Goal: Task Accomplishment & Management: Use online tool/utility

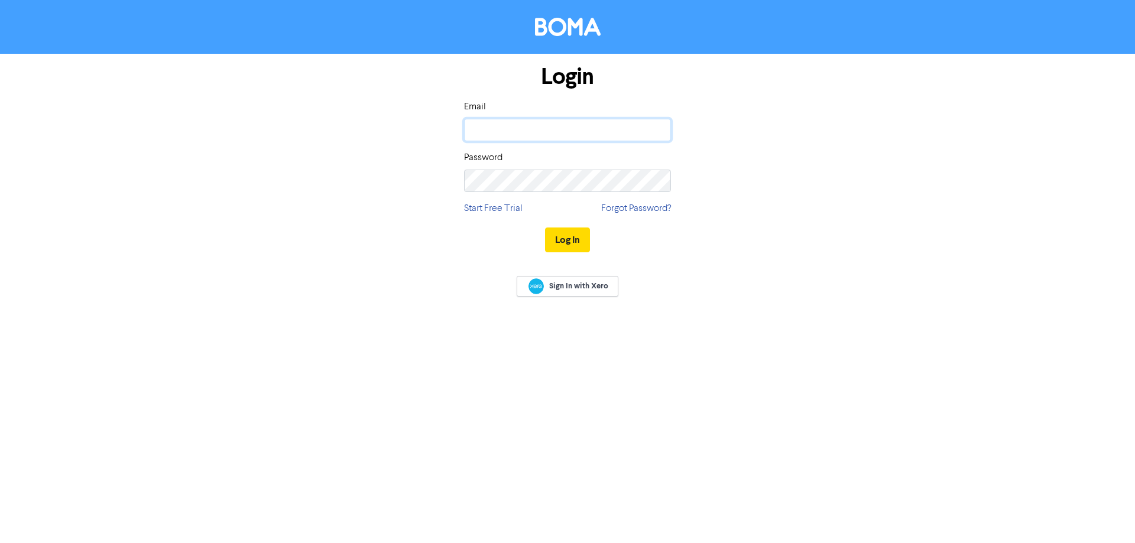
click at [524, 134] on input "email" at bounding box center [567, 130] width 207 height 22
paste input "[EMAIL_ADDRESS][DOMAIN_NAME]"
type input "[EMAIL_ADDRESS][DOMAIN_NAME]"
click at [577, 238] on button "Log In" at bounding box center [567, 240] width 45 height 25
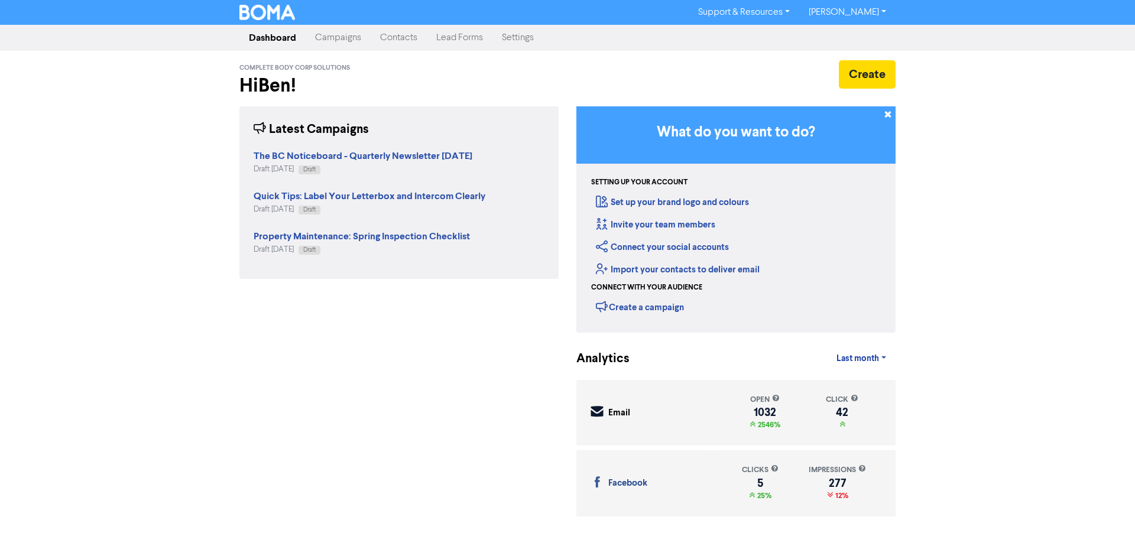
click at [336, 38] on link "Campaigns" at bounding box center [338, 38] width 65 height 24
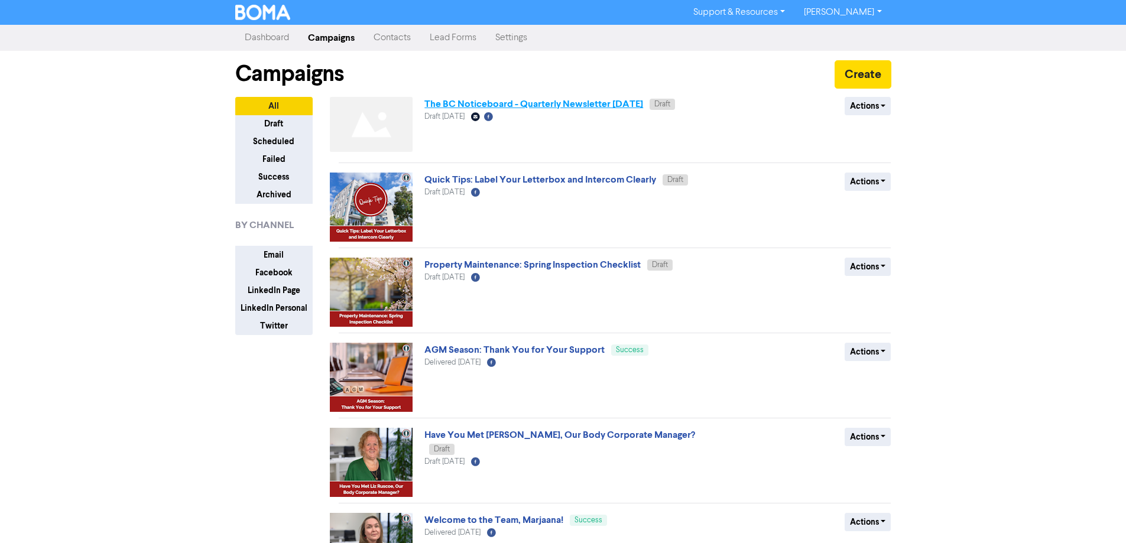
click at [643, 106] on link "The BC Noticeboard - Quarterly Newsletter [DATE]" at bounding box center [533, 104] width 219 height 12
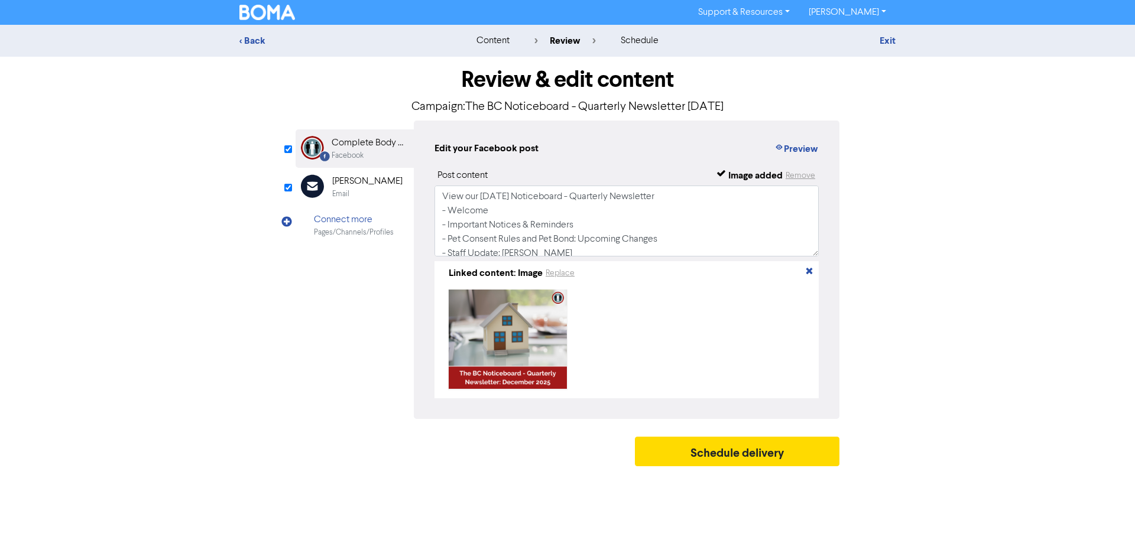
click at [349, 184] on div "[PERSON_NAME]" at bounding box center [367, 181] width 70 height 14
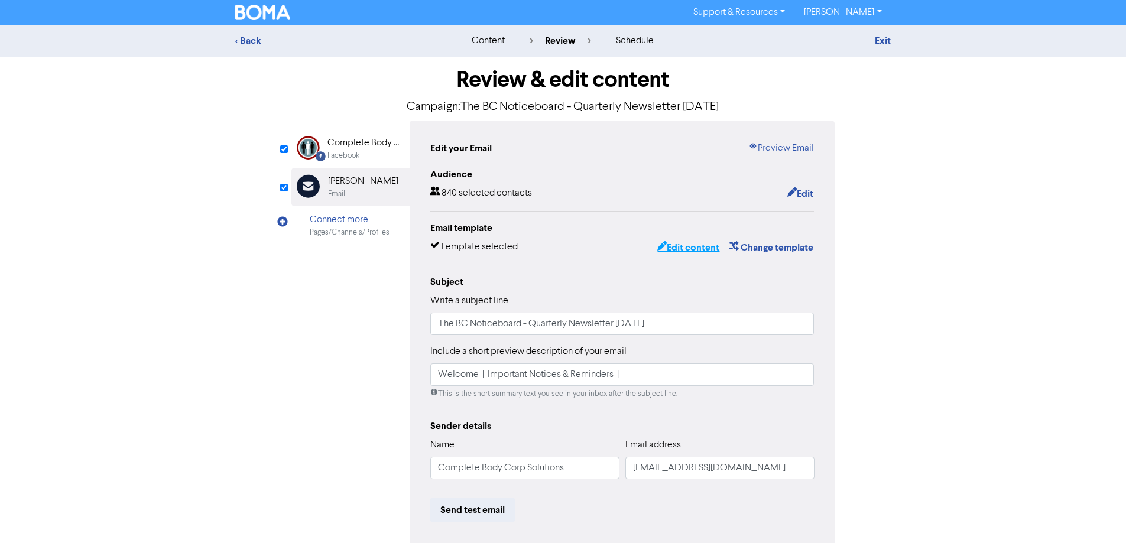
click at [682, 254] on button "Edit content" at bounding box center [688, 247] width 63 height 15
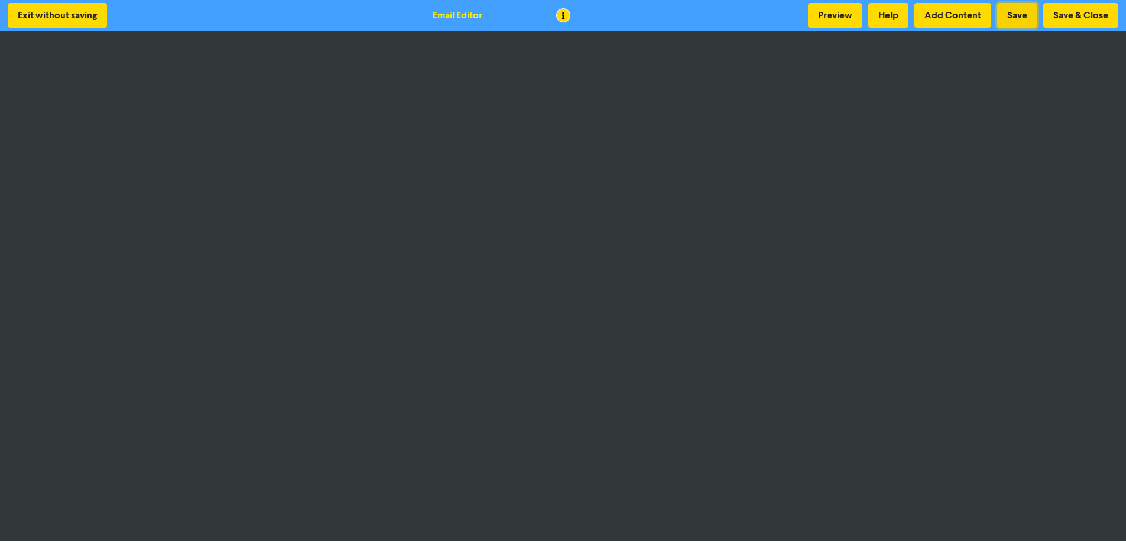
click at [1024, 13] on button "Save" at bounding box center [1017, 15] width 40 height 25
click at [1028, 14] on button "Save" at bounding box center [1017, 15] width 40 height 25
